Goal: Check status: Check status

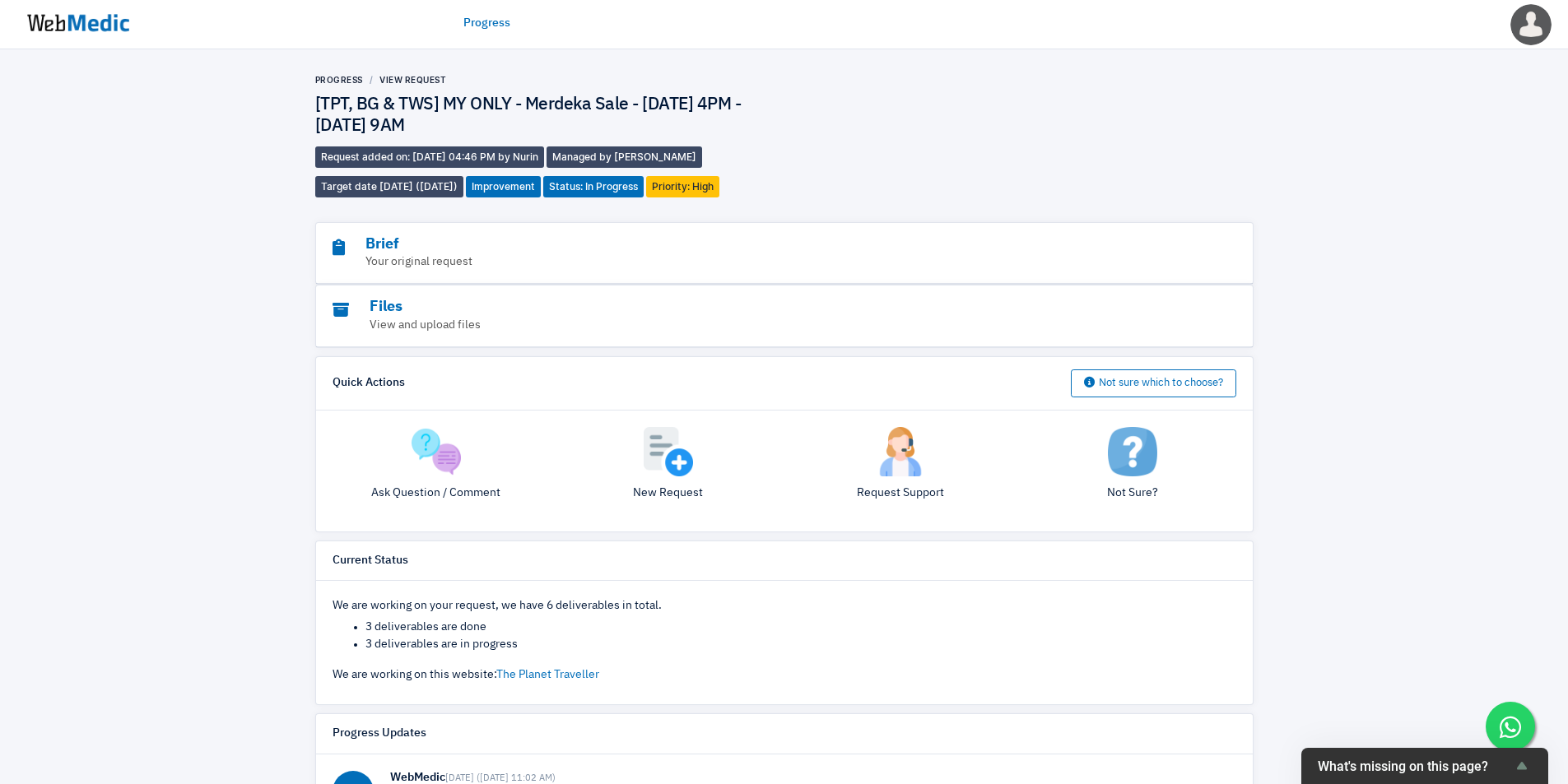
click at [153, 327] on div "Progress View Request [TPT, BG & TWS] MY ONLY - Merdeka Sale - [DATE] 4PM - [DA…" at bounding box center [784, 620] width 1568 height 1141
click at [1363, 195] on div "Progress View Request [TPT, BG & TWS] MY ONLY - Merdeka Sale - [DATE] 4PM - [DA…" at bounding box center [784, 620] width 1568 height 1141
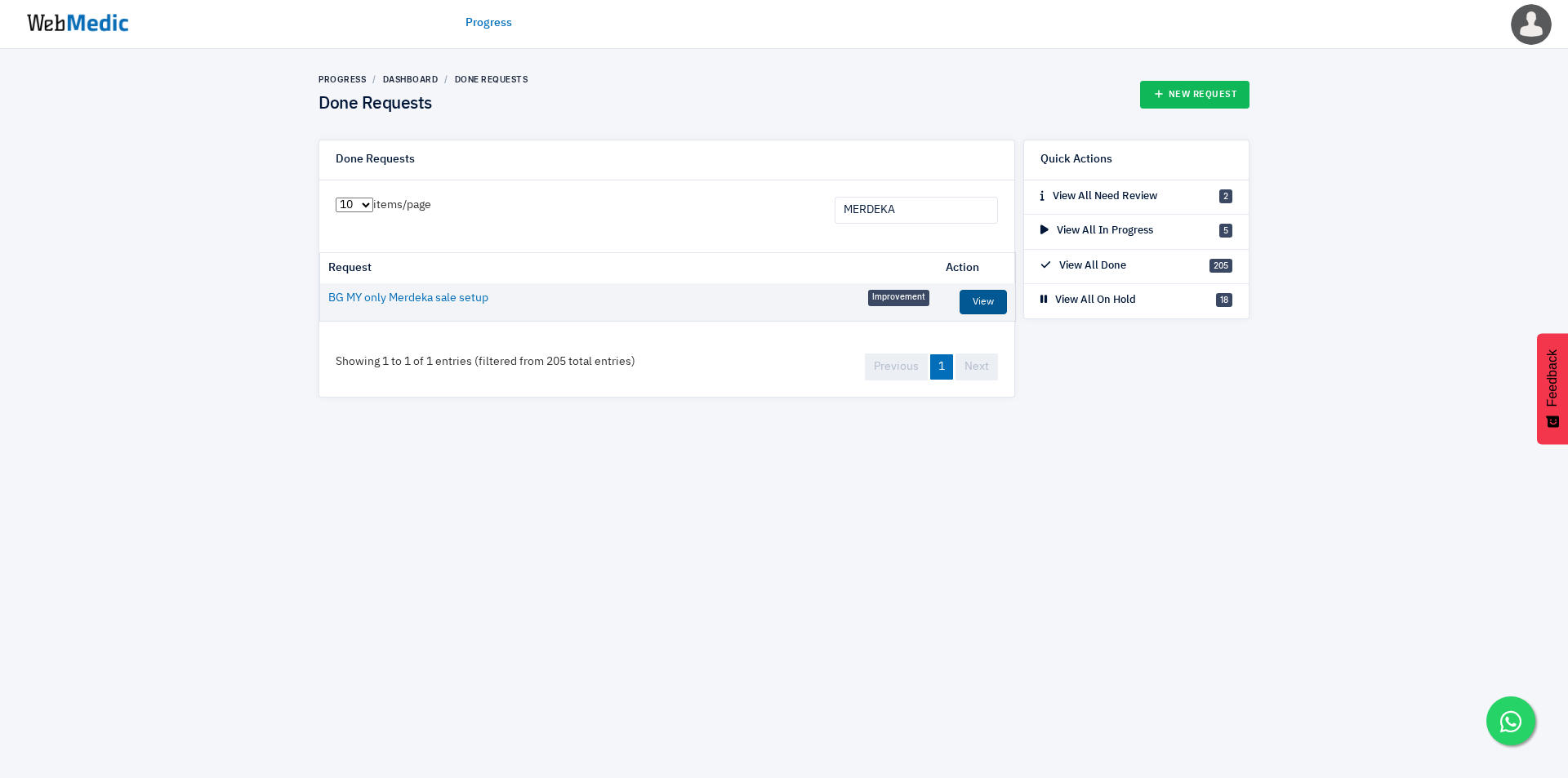
click at [992, 305] on link "View" at bounding box center [983, 302] width 48 height 25
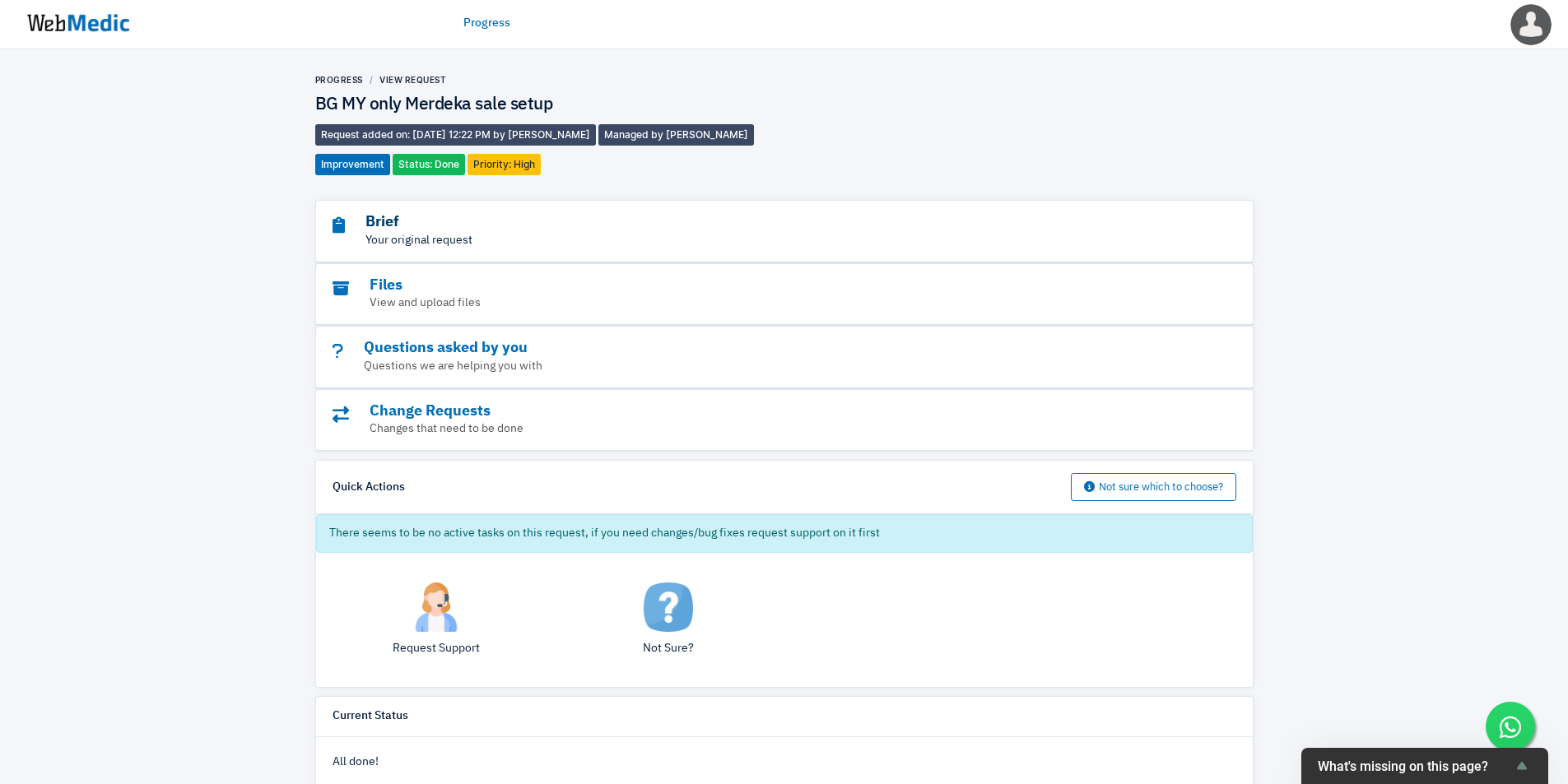
click at [553, 228] on h3 "Brief" at bounding box center [739, 222] width 814 height 19
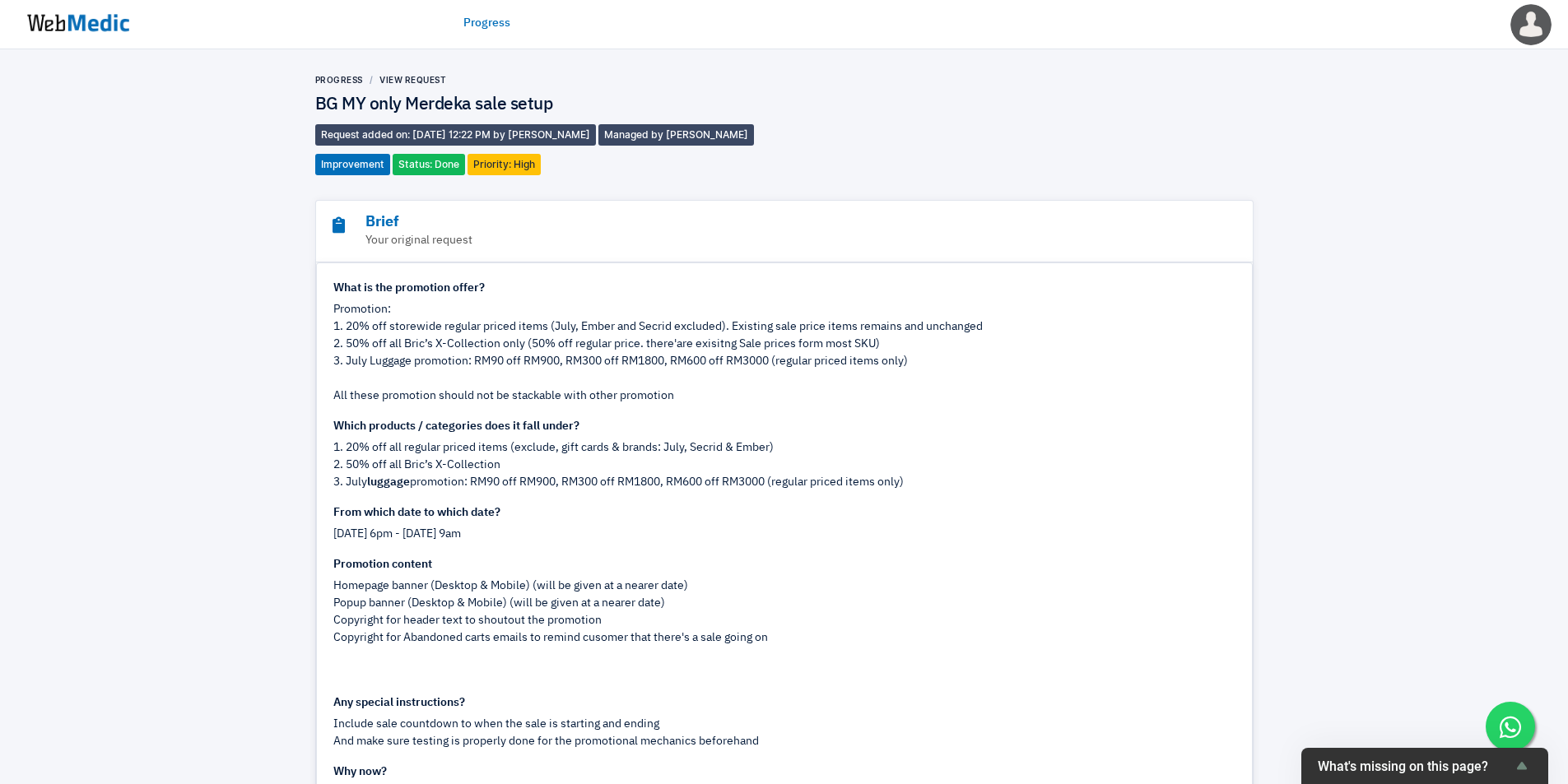
click at [1016, 472] on div "1. 20% off all regular priced items (exclude, gift cards & brands: July, Secrid…" at bounding box center [784, 465] width 902 height 52
